Goal: Find specific page/section: Find specific page/section

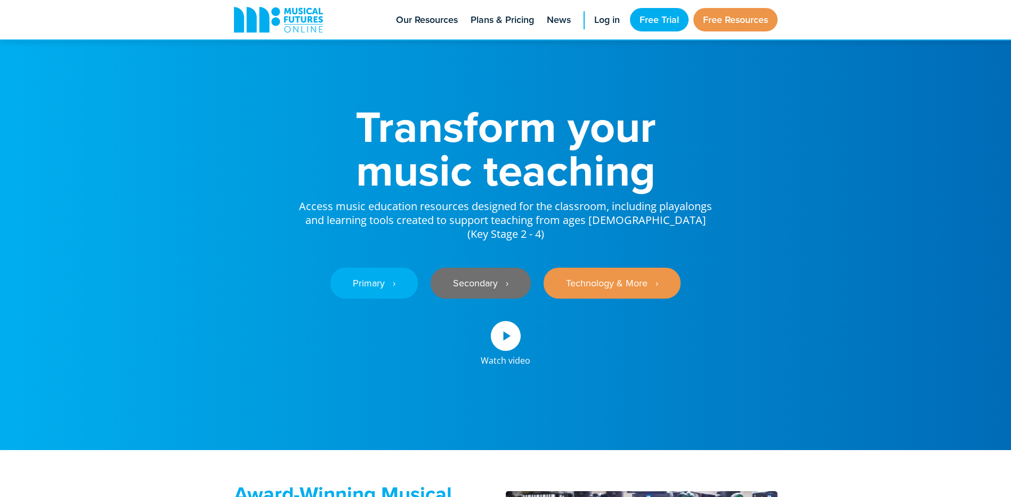
click at [494, 275] on link "Secondary ‎‏‏‎ ‎ ›" at bounding box center [481, 283] width 100 height 31
click at [488, 276] on link "Secondary ‎‏‏‎ ‎ ›" at bounding box center [481, 283] width 100 height 31
click at [465, 271] on link "Secondary ‎‏‏‎ ‎ ›" at bounding box center [481, 283] width 100 height 31
click at [471, 273] on link "Secondary ‎‏‏‎ ‎ ›" at bounding box center [481, 283] width 100 height 31
drag, startPoint x: 0, startPoint y: 0, endPoint x: 449, endPoint y: 275, distance: 526.3
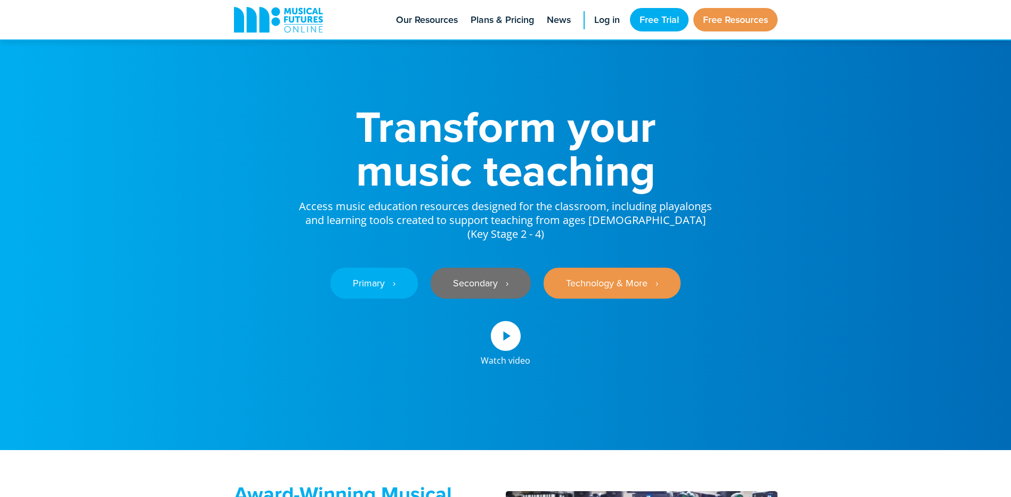
click at [449, 275] on link "Secondary ‎‏‏‎ ‎ ›" at bounding box center [481, 283] width 100 height 31
